Goal: Task Accomplishment & Management: Use online tool/utility

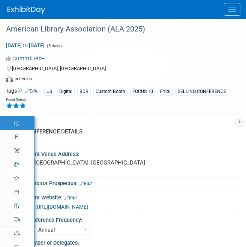
select select "Annual"
select select "Level 1"
select select "In-Person Booth"
select select "Libraries"
select select "Bloomsbury Digital Resources"
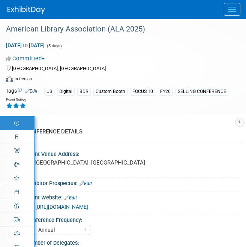
select select "[PERSON_NAME]"
select select "BDR Product Awareness and Trial Generation​"
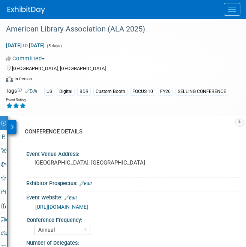
click at [230, 8] on button "Menu" at bounding box center [232, 9] width 17 height 13
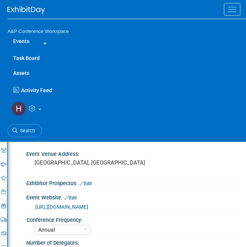
click at [38, 60] on link "Task Board" at bounding box center [127, 58] width 239 height 15
